Goal: Find specific page/section: Find specific page/section

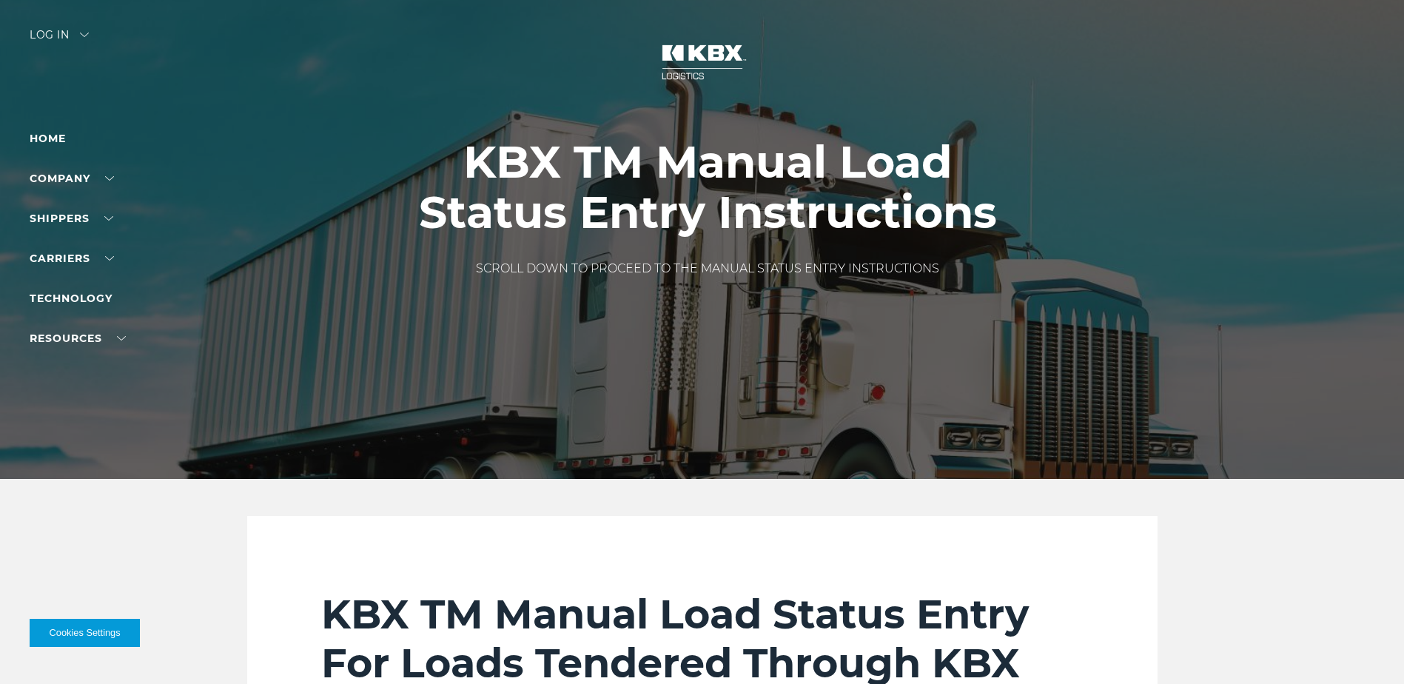
click at [46, 33] on div "Log in" at bounding box center [59, 40] width 59 height 21
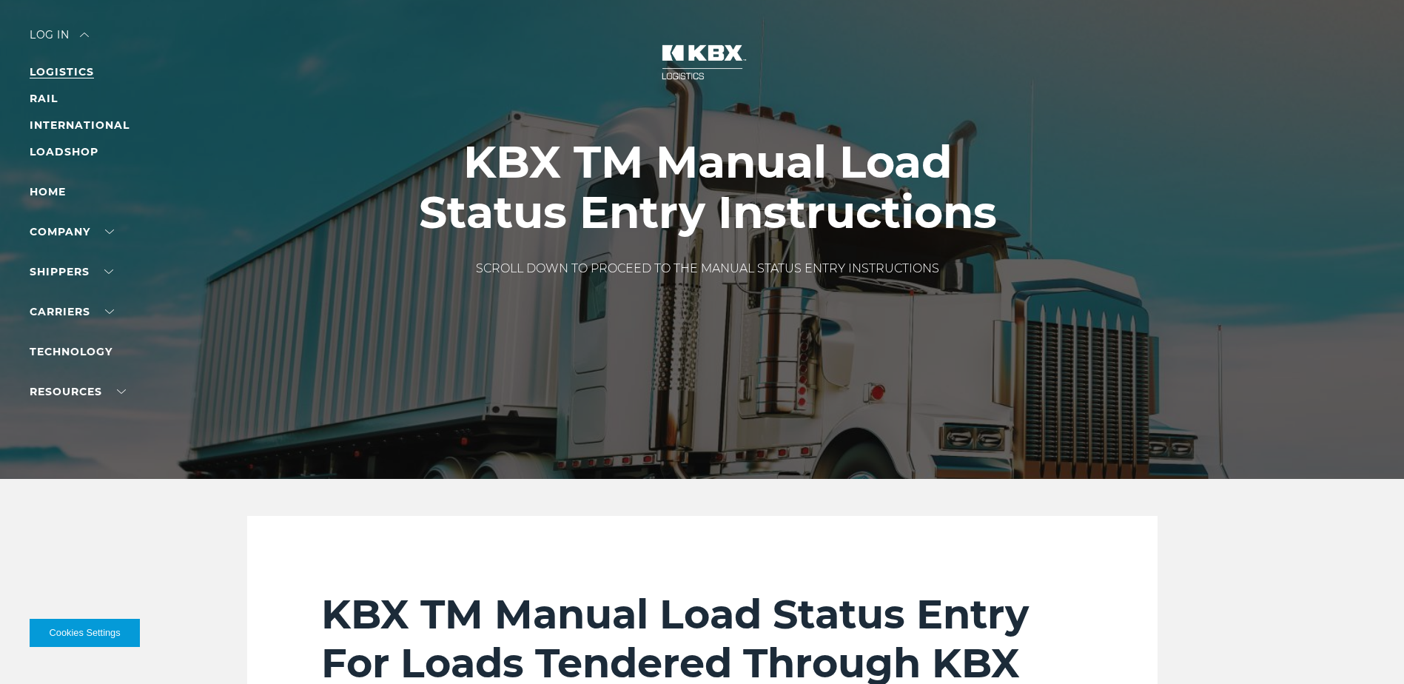
click at [78, 71] on link "LOGISTICS" at bounding box center [62, 71] width 64 height 13
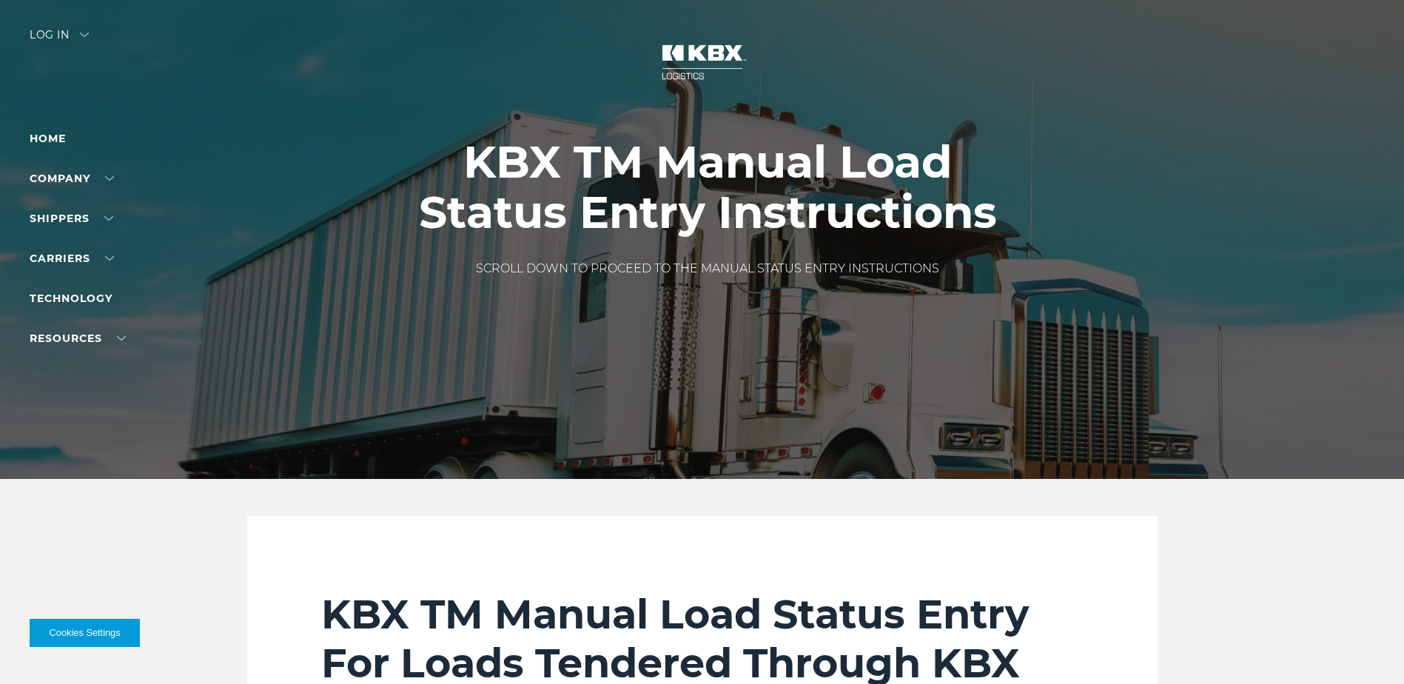
click at [57, 37] on div "Log in" at bounding box center [59, 40] width 59 height 21
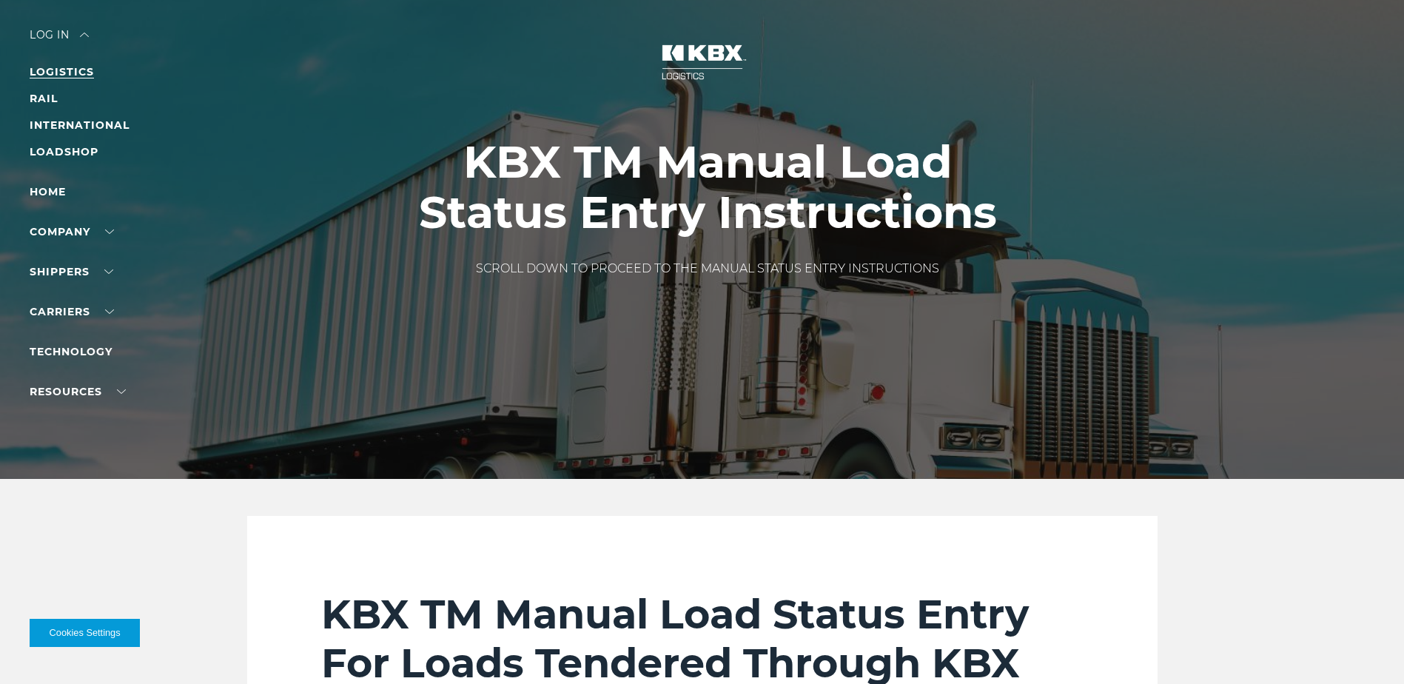
click at [63, 65] on link "LOGISTICS" at bounding box center [62, 71] width 64 height 13
click at [50, 36] on div "Log in" at bounding box center [59, 40] width 59 height 21
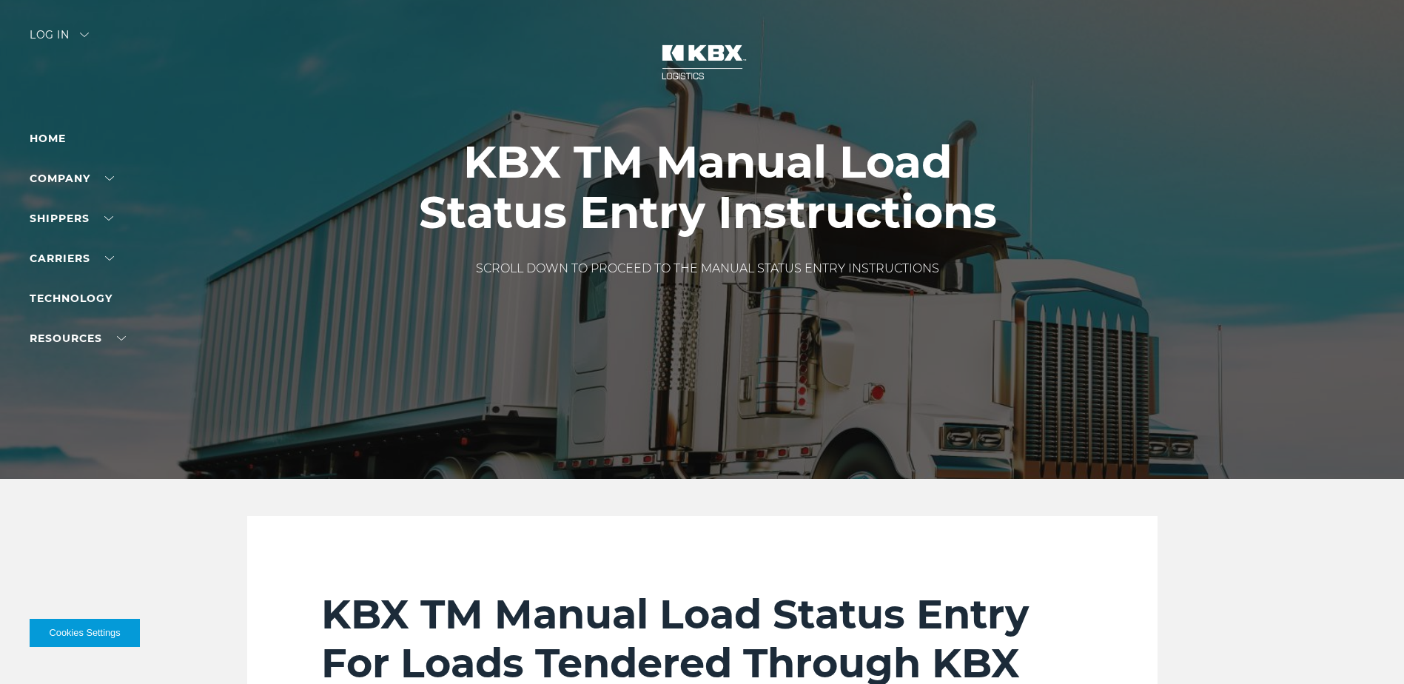
click at [50, 38] on div "Log in" at bounding box center [59, 40] width 59 height 21
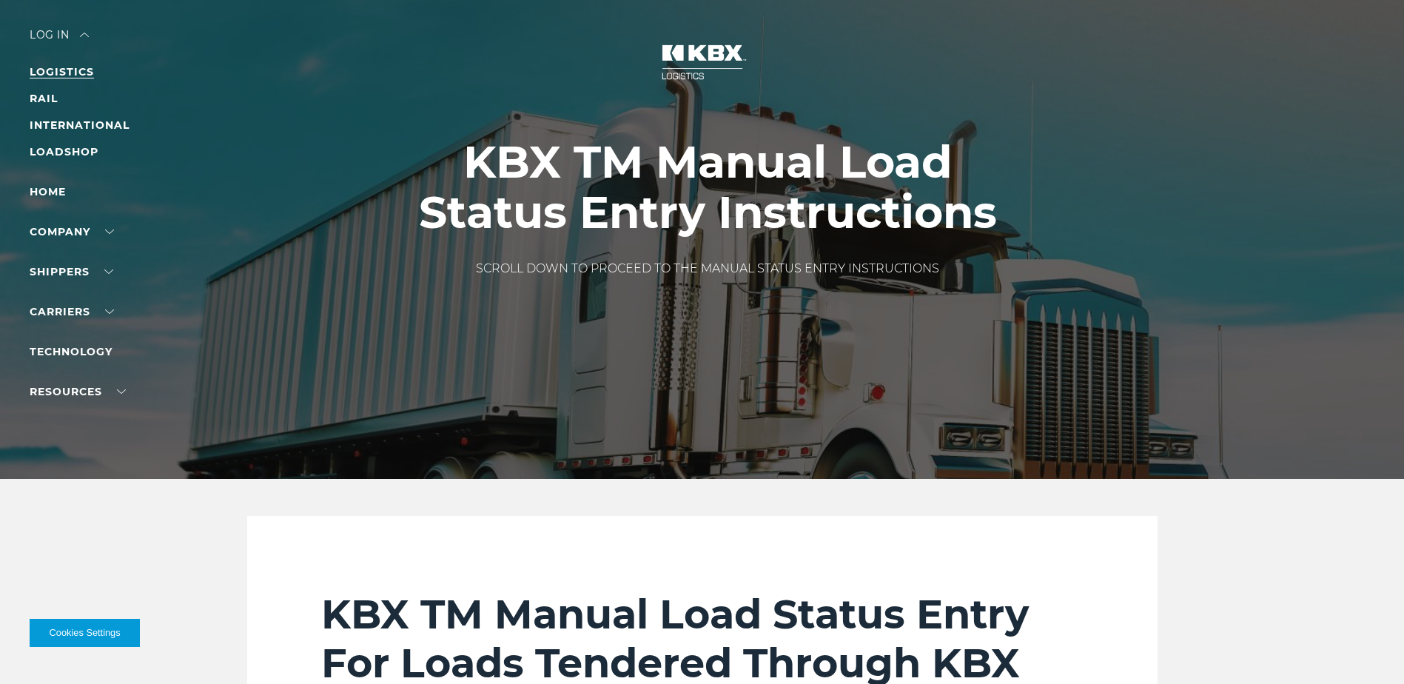
click at [47, 70] on link "LOGISTICS" at bounding box center [62, 71] width 64 height 13
